Goal: Task Accomplishment & Management: Manage account settings

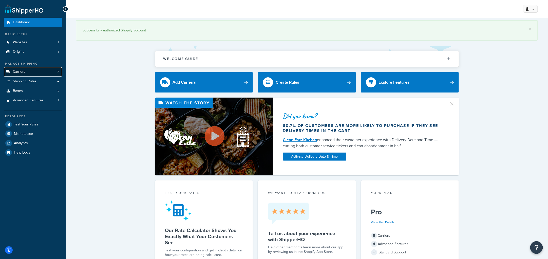
click at [28, 71] on link "Carriers 7" at bounding box center [33, 71] width 58 height 9
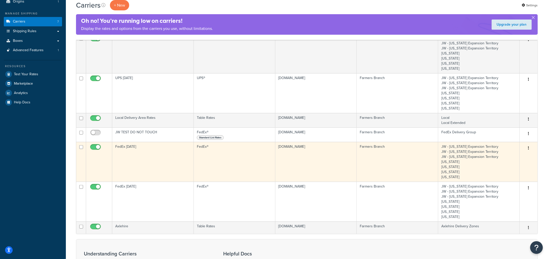
scroll to position [50, 0]
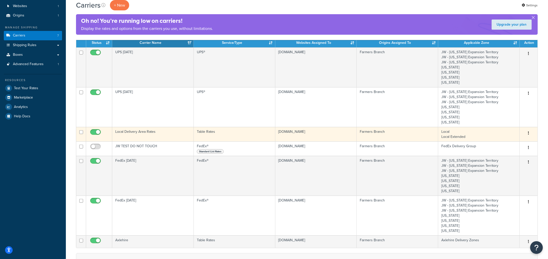
click at [139, 136] on td "Local Delivery Area Rates" at bounding box center [153, 134] width 82 height 14
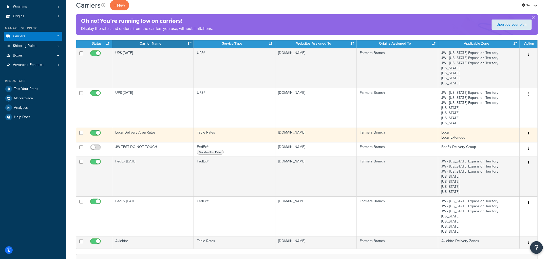
scroll to position [35, 0]
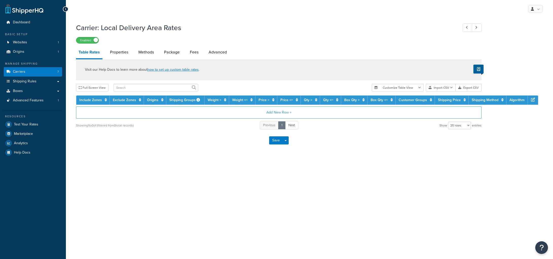
select select "25"
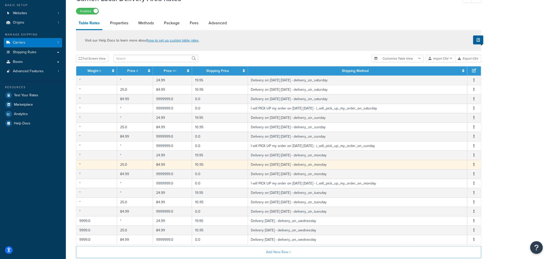
scroll to position [30, 0]
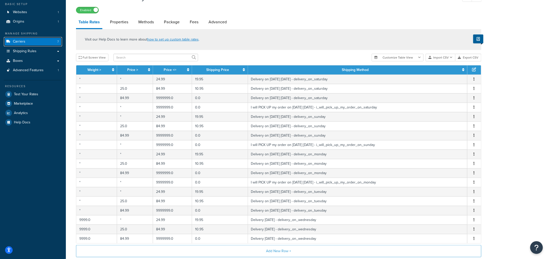
click at [33, 40] on link "Carriers 7" at bounding box center [33, 41] width 58 height 9
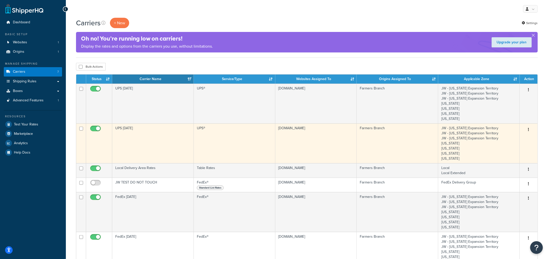
click at [143, 133] on td "UPS Monday" at bounding box center [153, 143] width 82 height 40
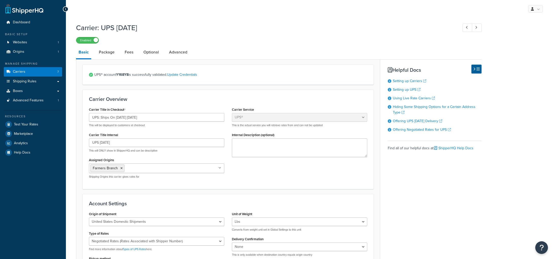
select select "ups"
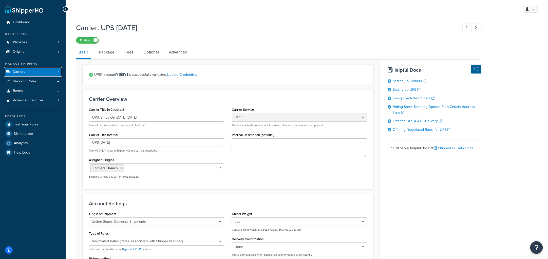
click at [22, 71] on span "Carriers" at bounding box center [19, 72] width 12 height 4
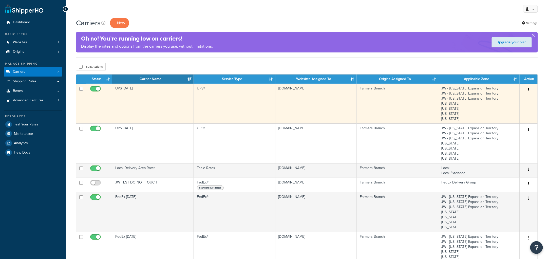
click at [138, 100] on td "UPS Tuesday" at bounding box center [153, 104] width 82 height 40
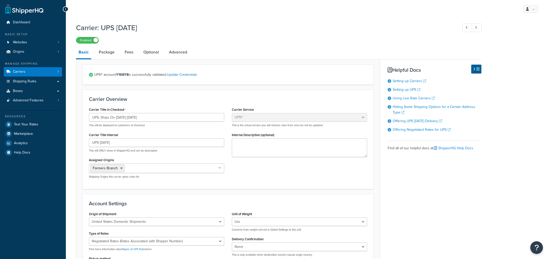
select select "ups"
drag, startPoint x: 0, startPoint y: 0, endPoint x: 27, endPoint y: 71, distance: 75.8
click at [27, 71] on link "Carriers 7" at bounding box center [33, 71] width 58 height 9
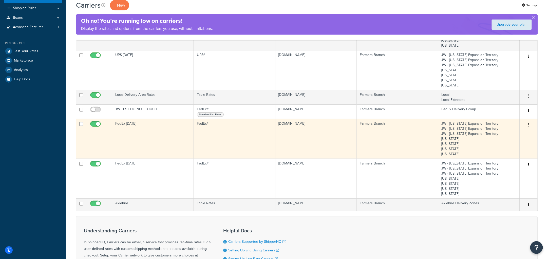
click at [144, 135] on td "FedEx [DATE]" at bounding box center [153, 139] width 82 height 40
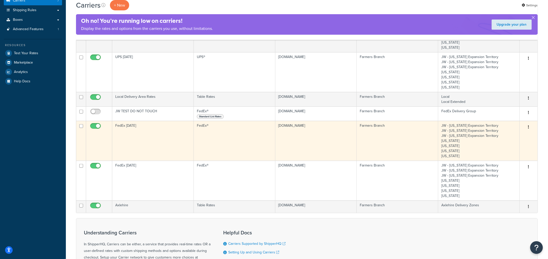
scroll to position [71, 0]
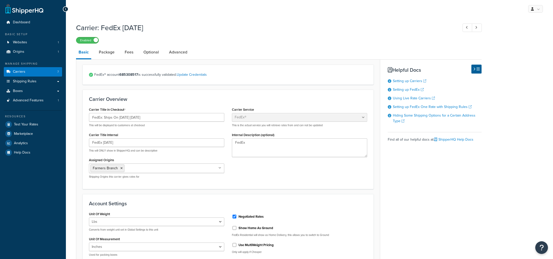
select select "fedEx"
select select "REGULAR_PICKUP"
select select "YOUR_PACKAGING"
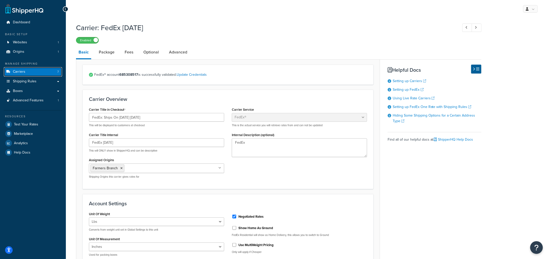
click at [31, 72] on link "Carriers 7" at bounding box center [33, 71] width 58 height 9
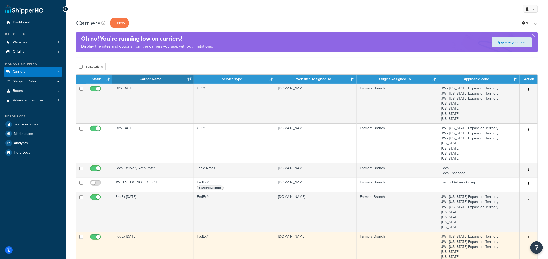
click at [142, 239] on td "FedEx [DATE]" at bounding box center [153, 252] width 82 height 40
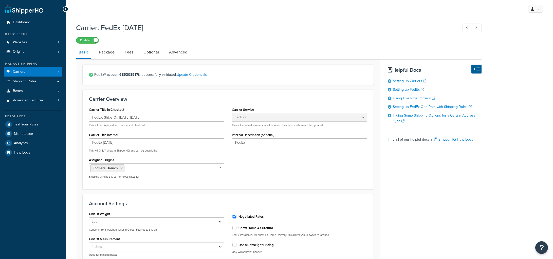
select select "fedEx"
select select "REGULAR_PICKUP"
select select "YOUR_PACKAGING"
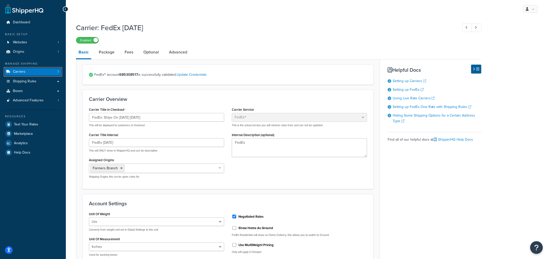
click at [30, 73] on link "Carriers 7" at bounding box center [33, 71] width 58 height 9
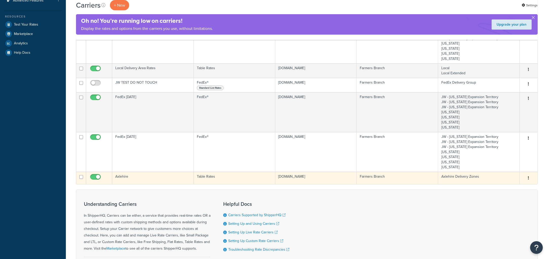
click at [125, 178] on td "Axlehire" at bounding box center [153, 178] width 82 height 12
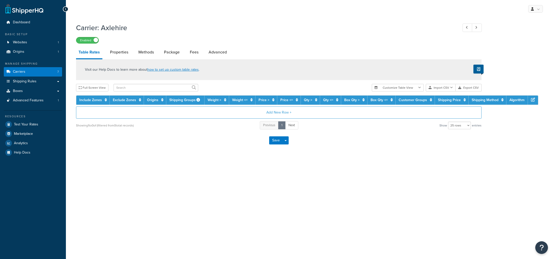
select select "25"
